Goal: Information Seeking & Learning: Learn about a topic

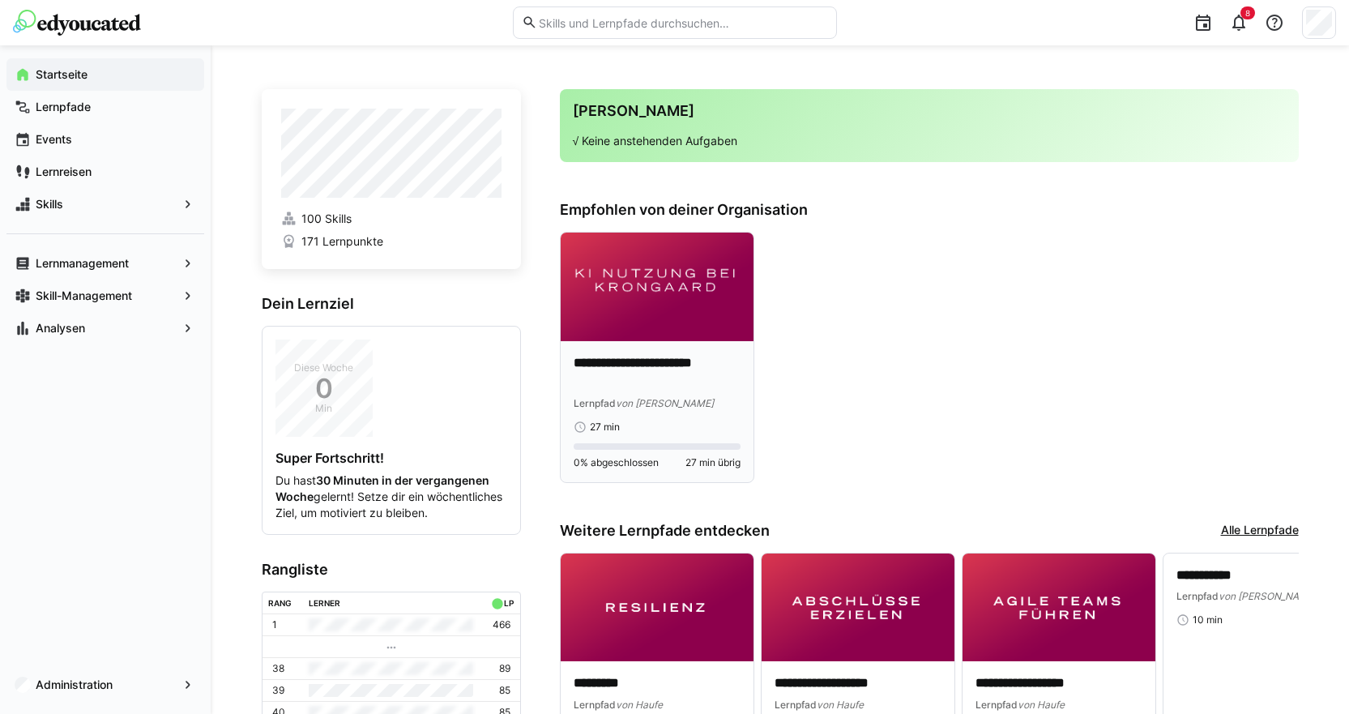
scroll to position [81, 0]
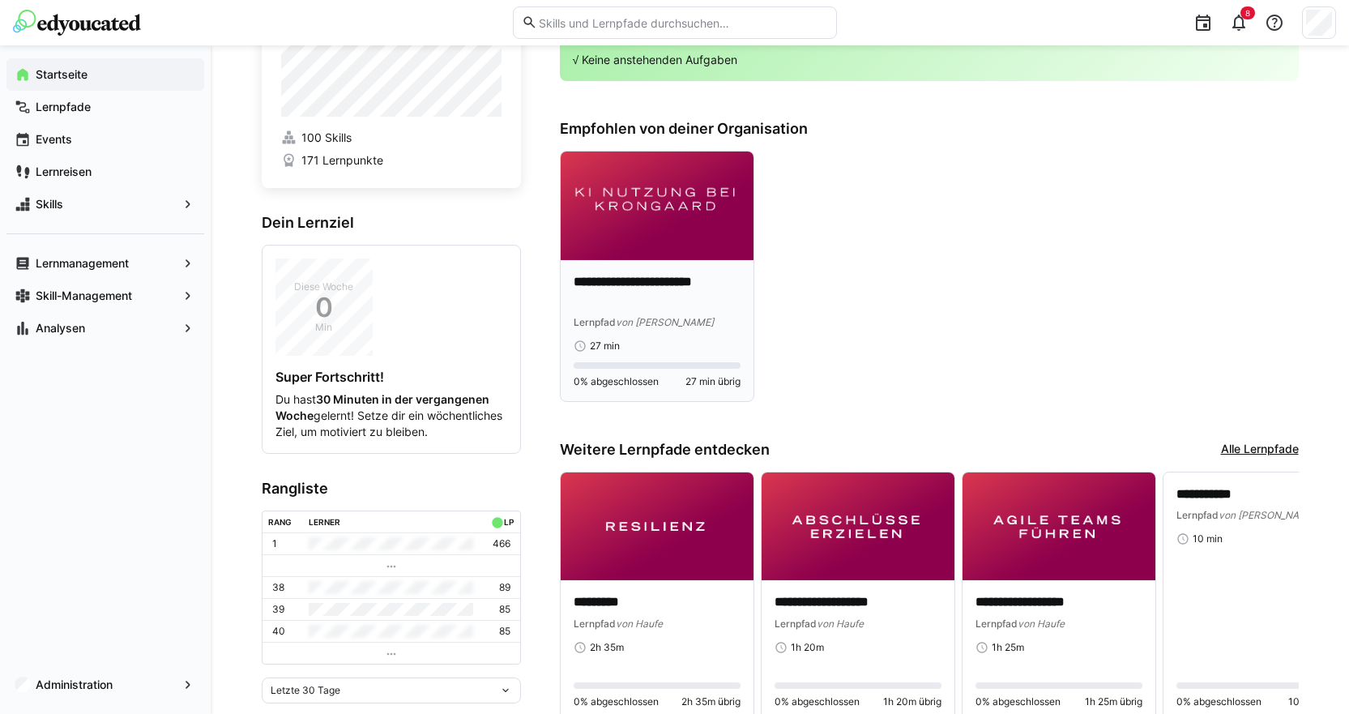
click at [651, 284] on p "**********" at bounding box center [657, 291] width 167 height 37
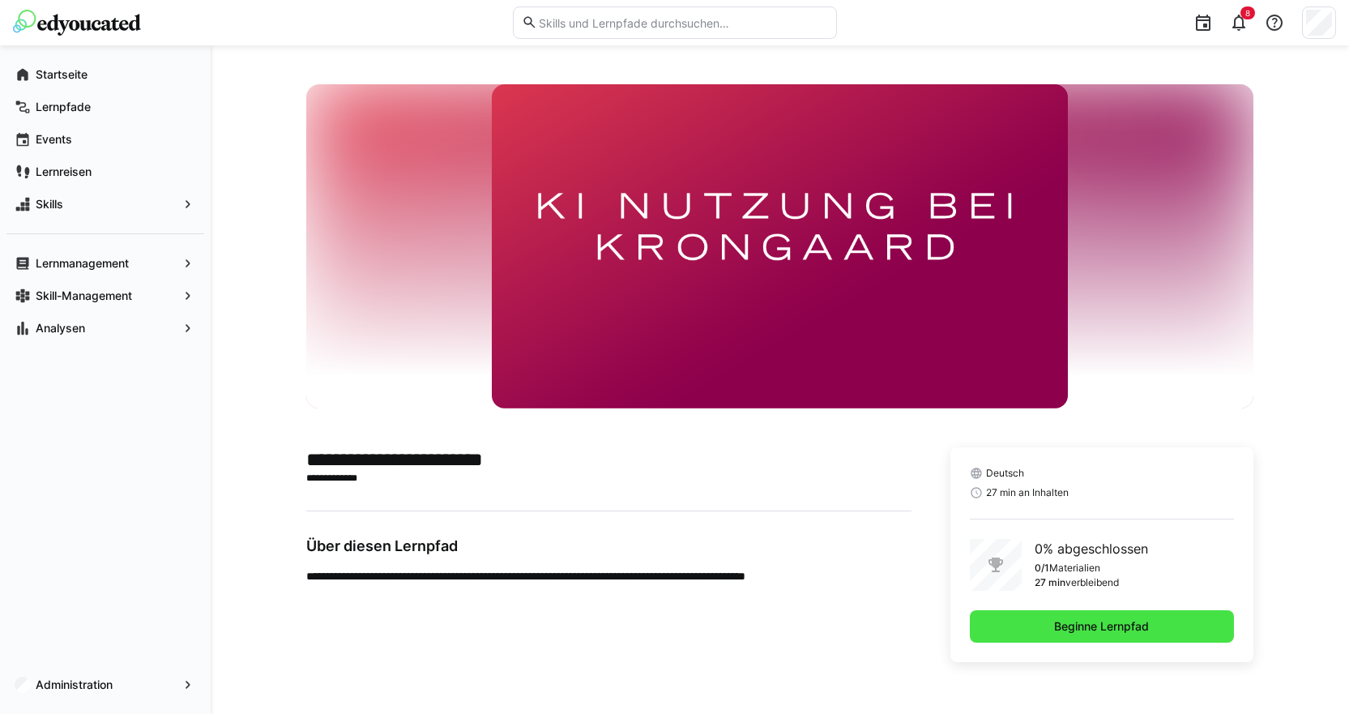
click at [1086, 629] on span "Beginne Lernpfad" at bounding box center [1102, 626] width 100 height 16
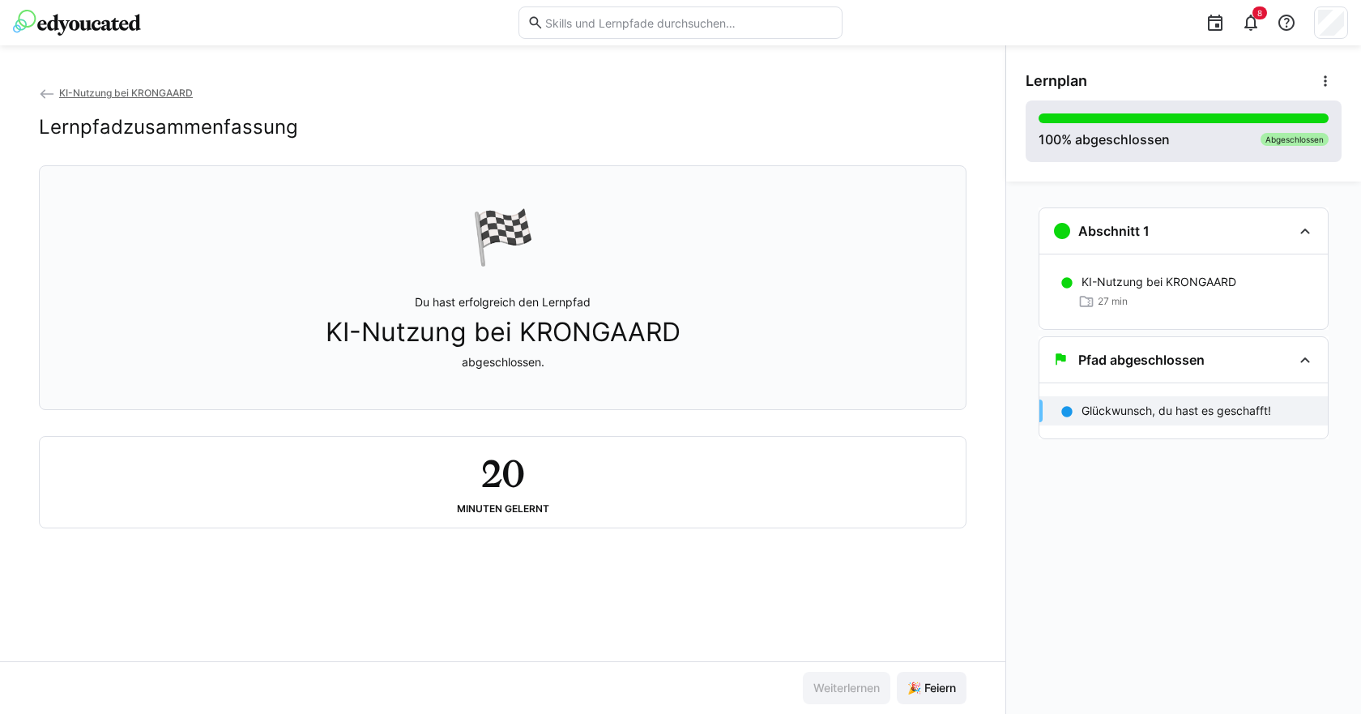
click at [1222, 149] on div "100 % abgeschlossen Abgeschlossen" at bounding box center [1184, 131] width 316 height 62
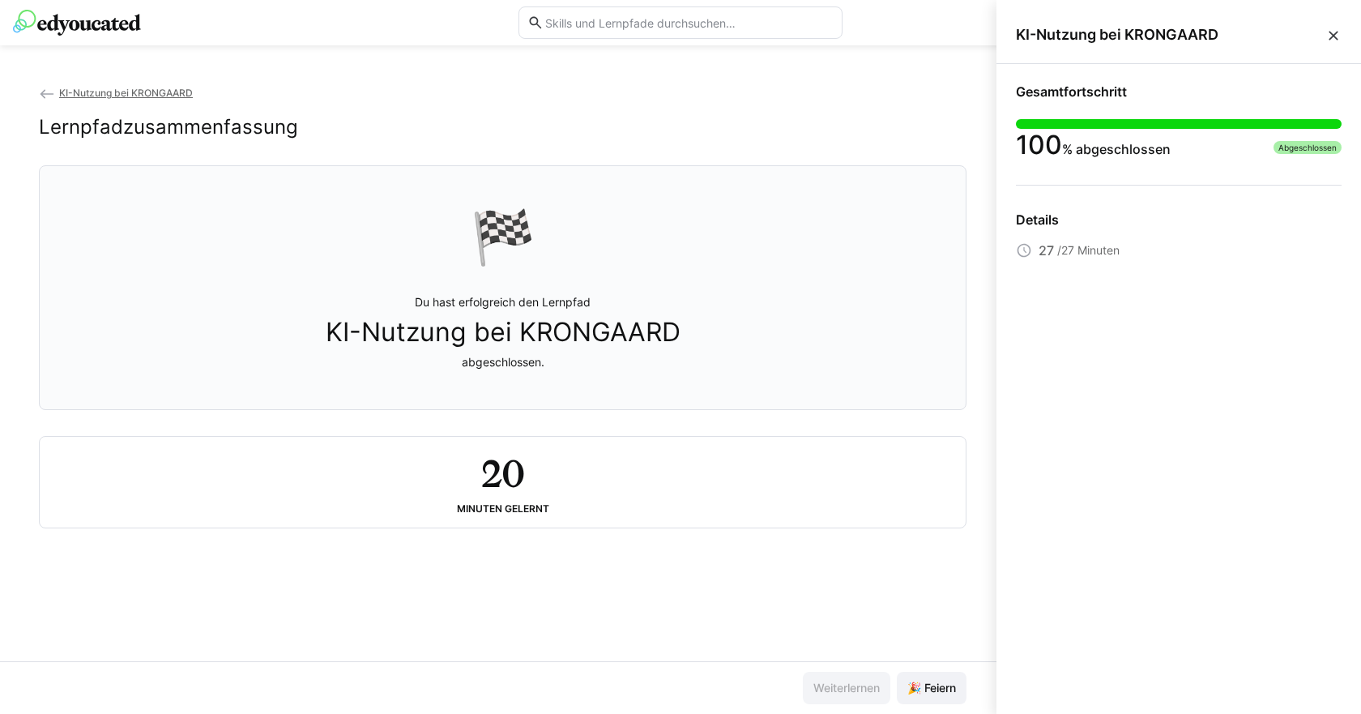
click at [1338, 32] on eds-icon at bounding box center [1333, 36] width 16 height 16
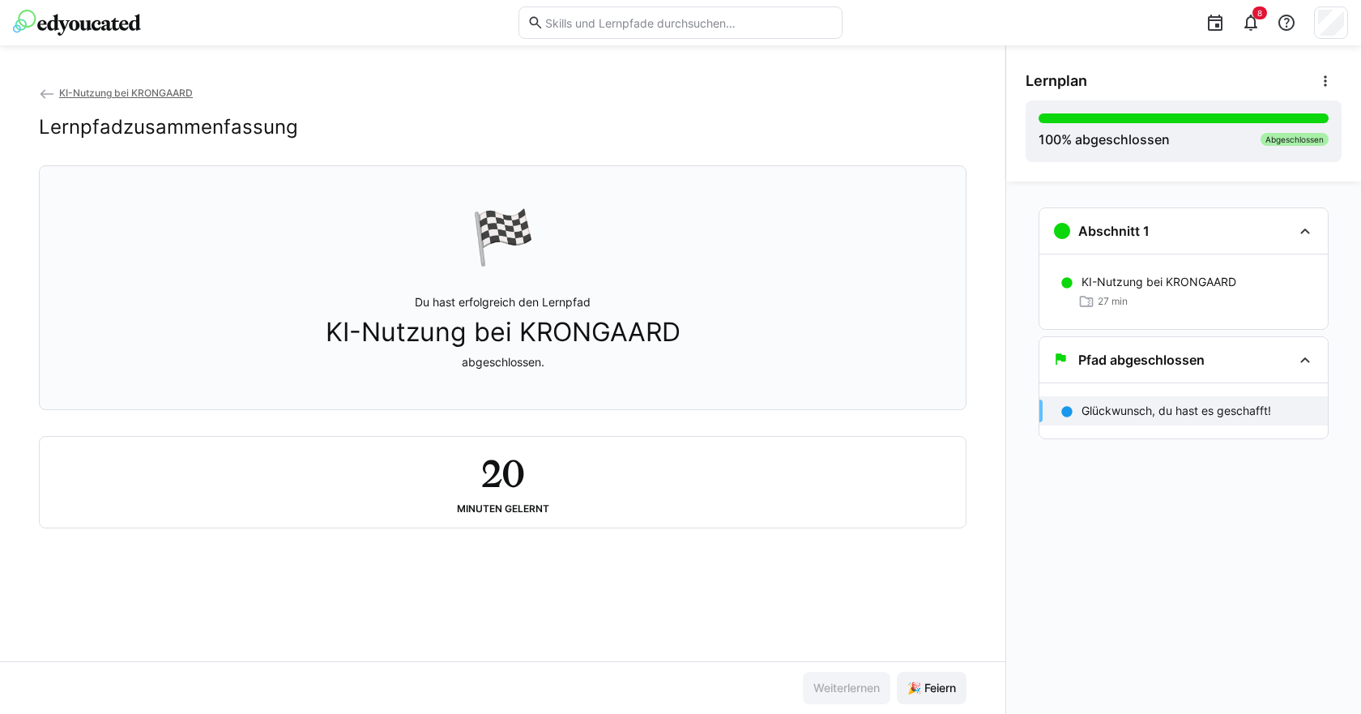
click at [52, 23] on img at bounding box center [77, 23] width 128 height 26
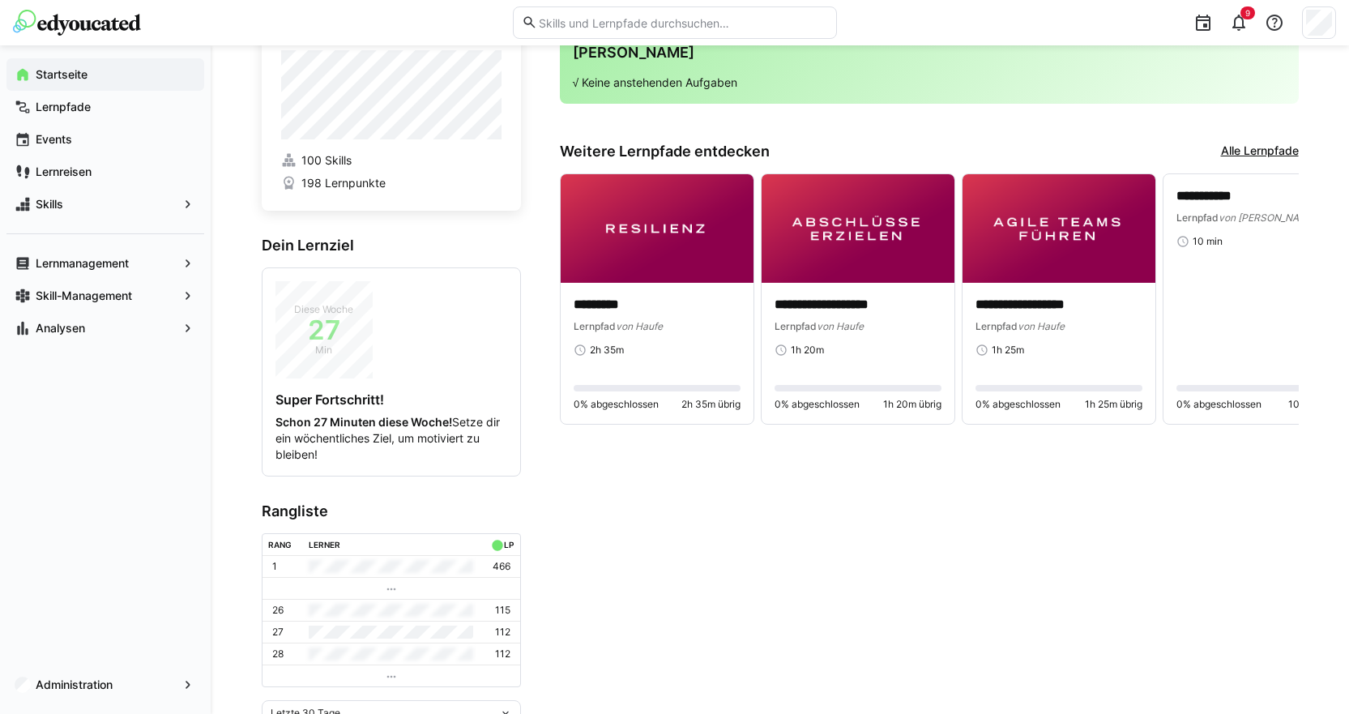
scroll to position [81, 0]
